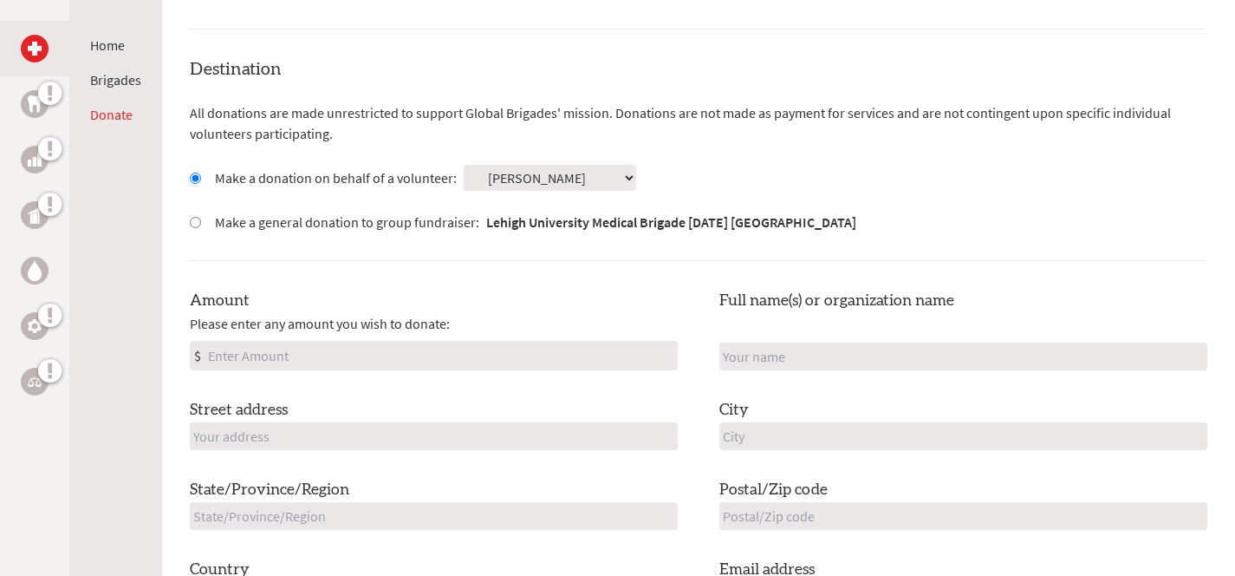
scroll to position [453, 0]
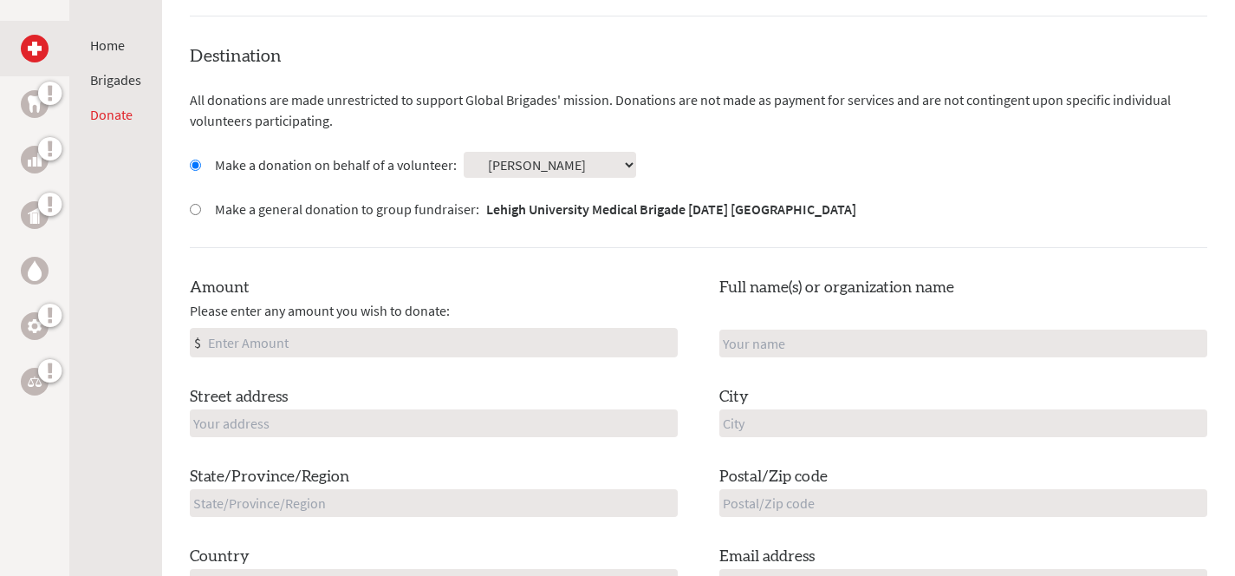
click at [392, 337] on input "Amount" at bounding box center [441, 343] width 472 height 28
type input "150"
click at [533, 271] on div "Destination All donations are made unrestricted to support Global Brigades' mis…" at bounding box center [699, 334] width 1018 height 581
click at [442, 441] on div "Amount Please enter any amount you wish to donate: $ 150 Full name(s) or organi…" at bounding box center [699, 436] width 1018 height 321
click at [430, 431] on input "text" at bounding box center [434, 423] width 488 height 28
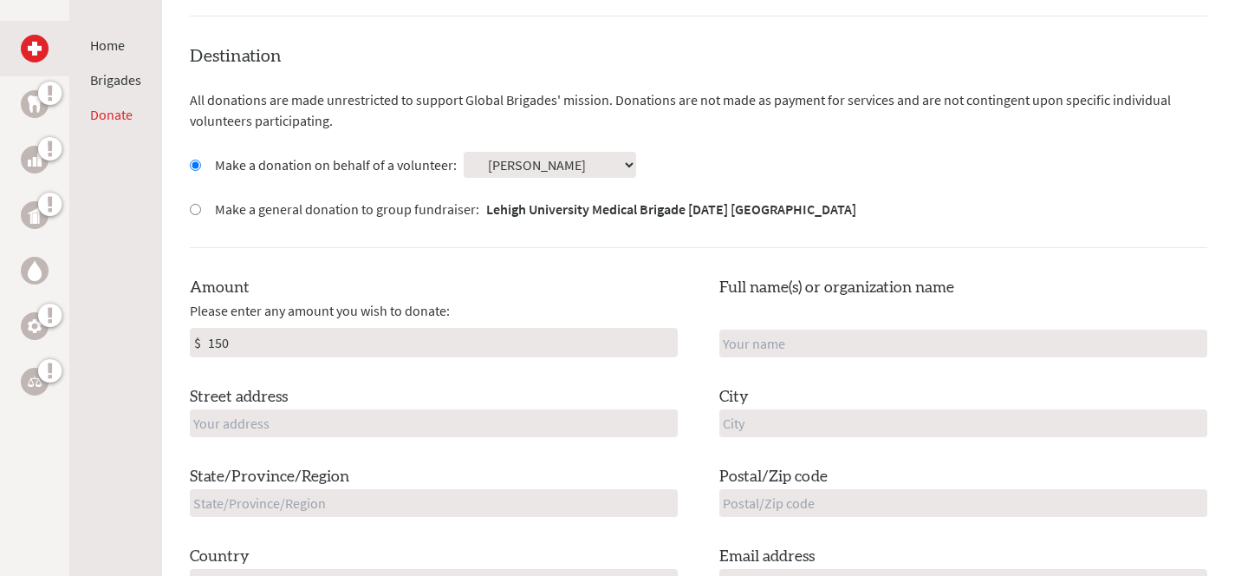
type input "[STREET_ADDRESS][PERSON_NAME]"
type input "[PERSON_NAME]"
type input "Ridgewood"
type input "NJ"
type input "07450"
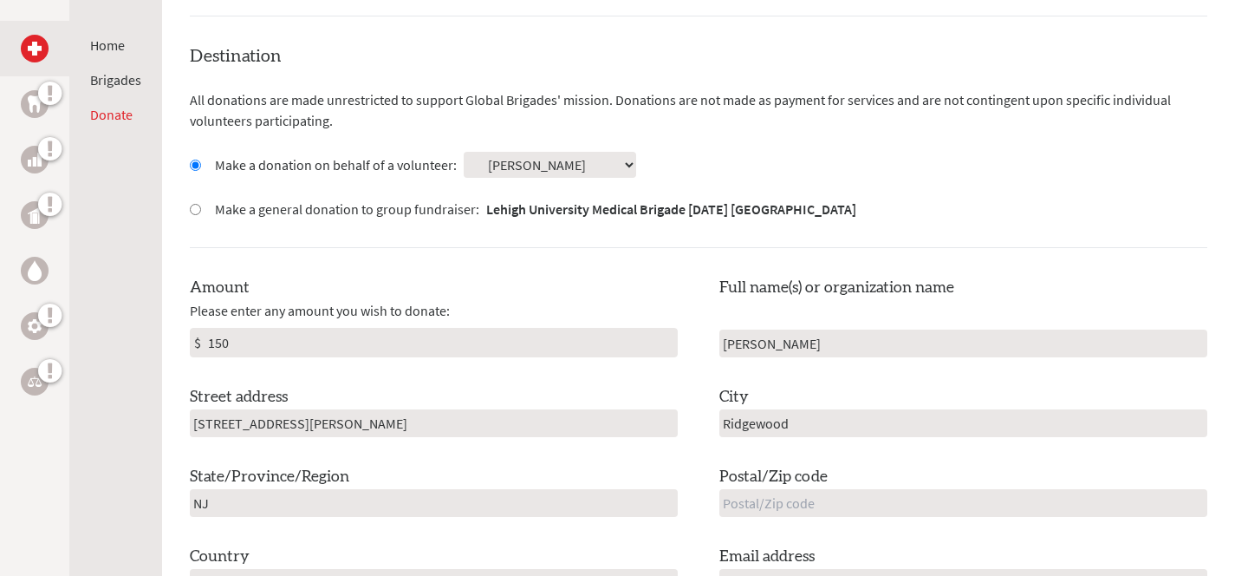
type input "[GEOGRAPHIC_DATA]"
type input "[EMAIL_ADDRESS][DOMAIN_NAME]"
click at [407, 372] on div "Amount Please enter any amount you wish to donate: $ 150 Full name(s) or organi…" at bounding box center [699, 436] width 1018 height 321
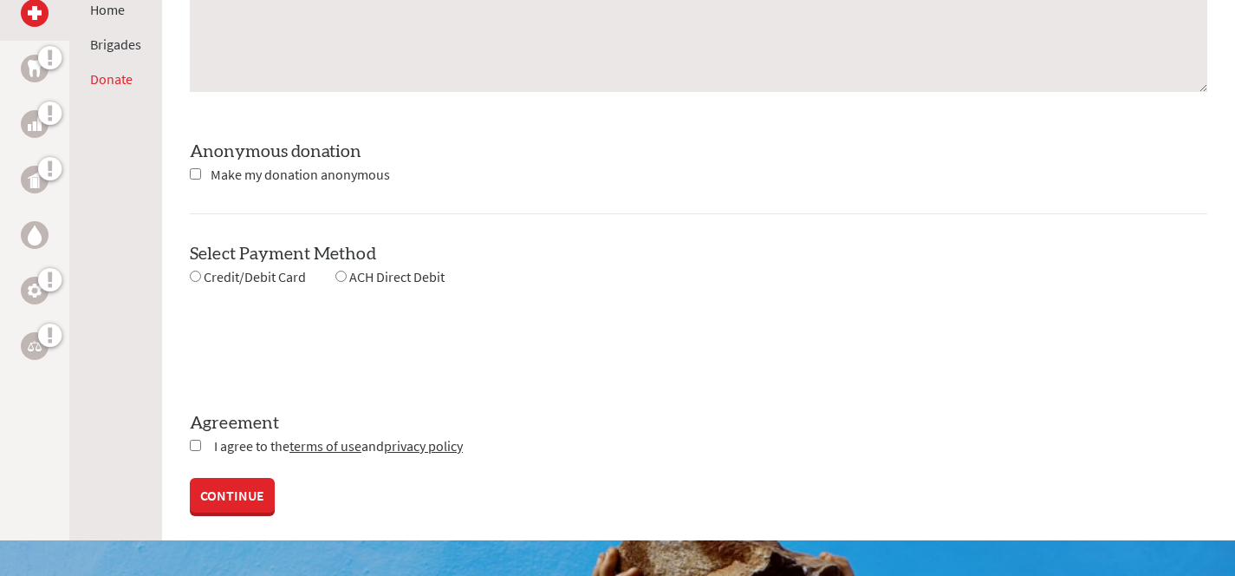
scroll to position [1549, 0]
click at [198, 277] on input "radio" at bounding box center [195, 275] width 11 height 11
radio input "true"
